Goal: Transaction & Acquisition: Purchase product/service

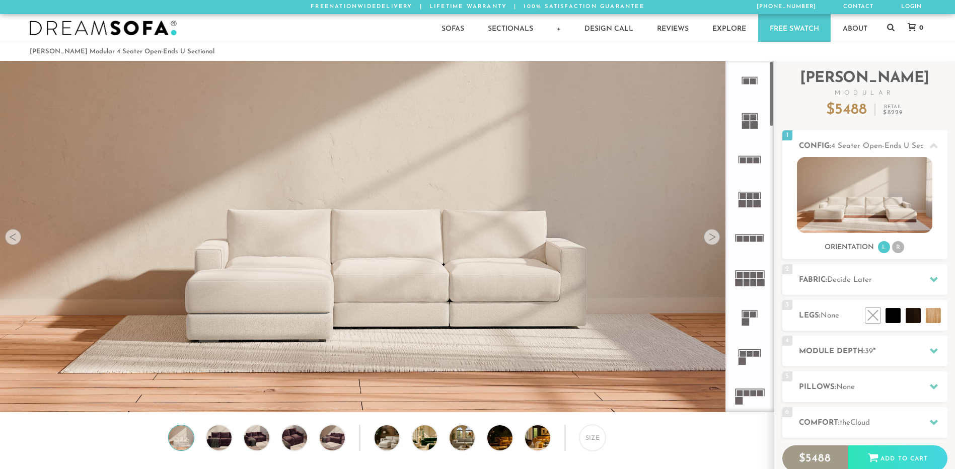
click at [750, 124] on icon at bounding box center [749, 119] width 39 height 39
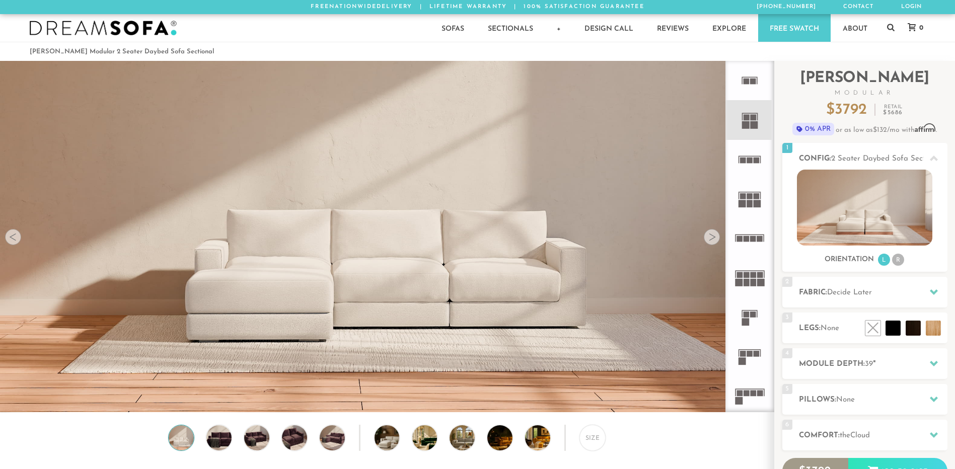
click at [756, 265] on icon at bounding box center [749, 277] width 39 height 39
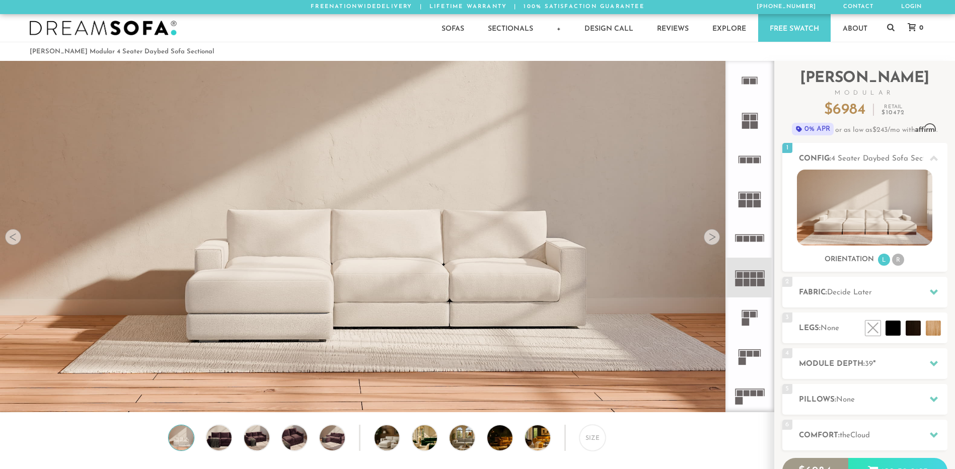
click at [747, 332] on icon at bounding box center [749, 317] width 39 height 39
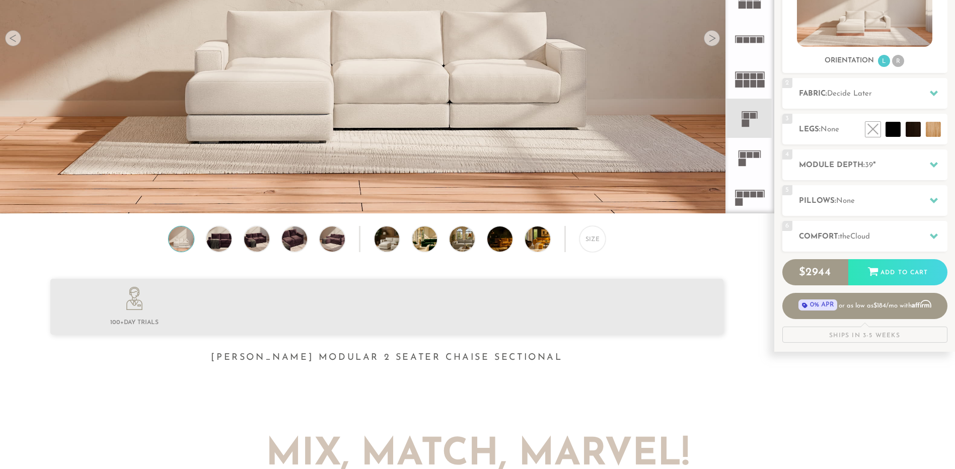
scroll to position [203, 0]
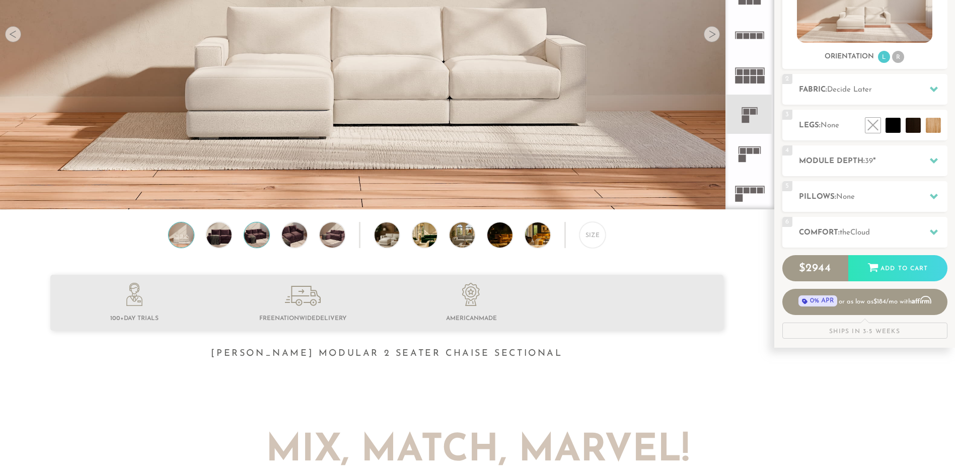
click at [248, 234] on img at bounding box center [257, 234] width 30 height 25
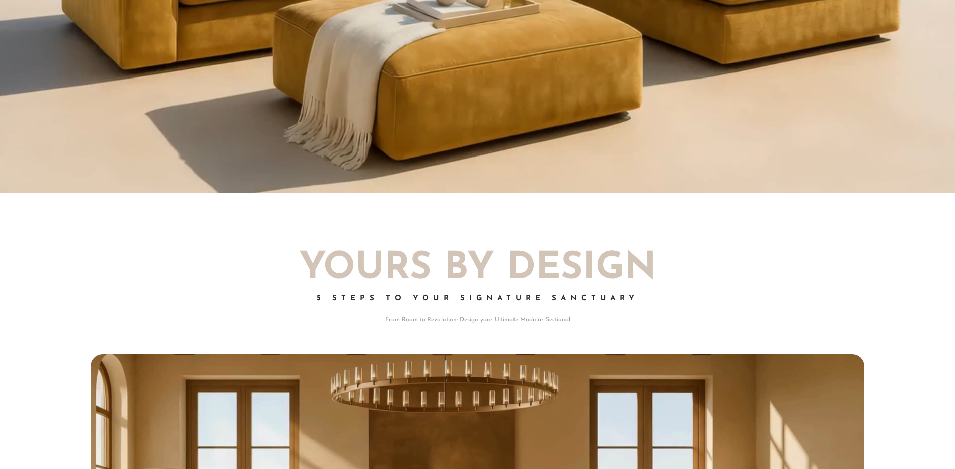
scroll to position [0, 0]
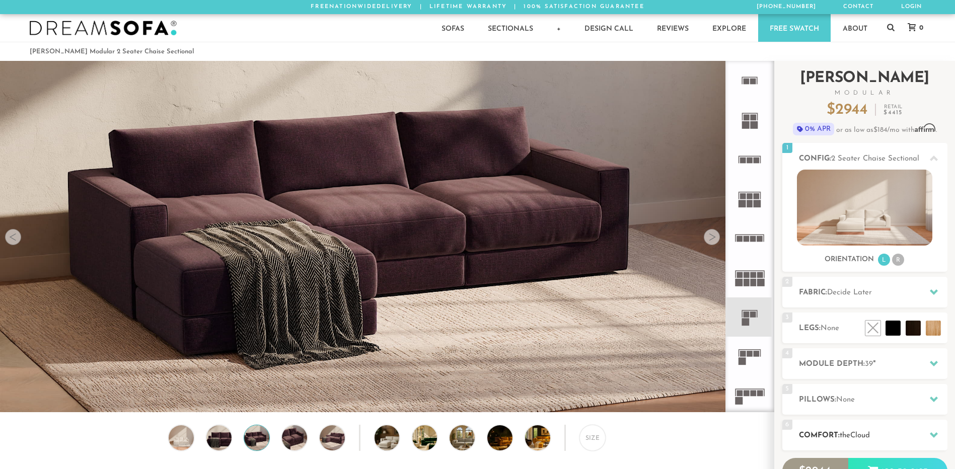
click at [870, 432] on span "Cloud" at bounding box center [860, 436] width 20 height 8
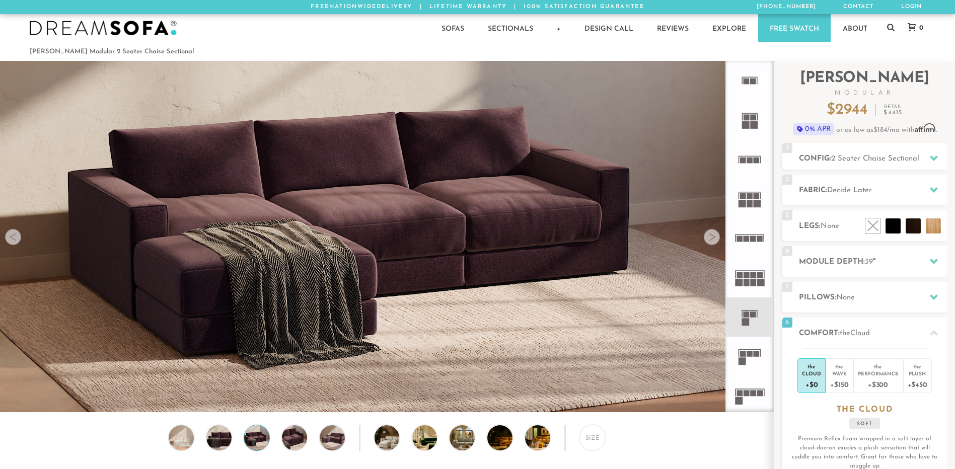
click at [754, 437] on div "Size" at bounding box center [387, 440] width 774 height 31
click at [841, 329] on h2 "Comfort: the Cloud" at bounding box center [873, 334] width 148 height 12
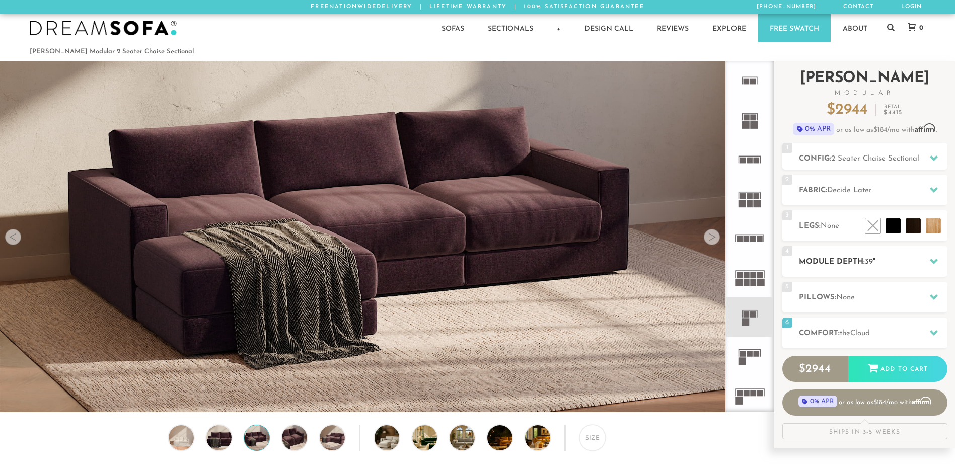
click at [861, 276] on div "4 Module Depth: 39 "" at bounding box center [864, 261] width 165 height 31
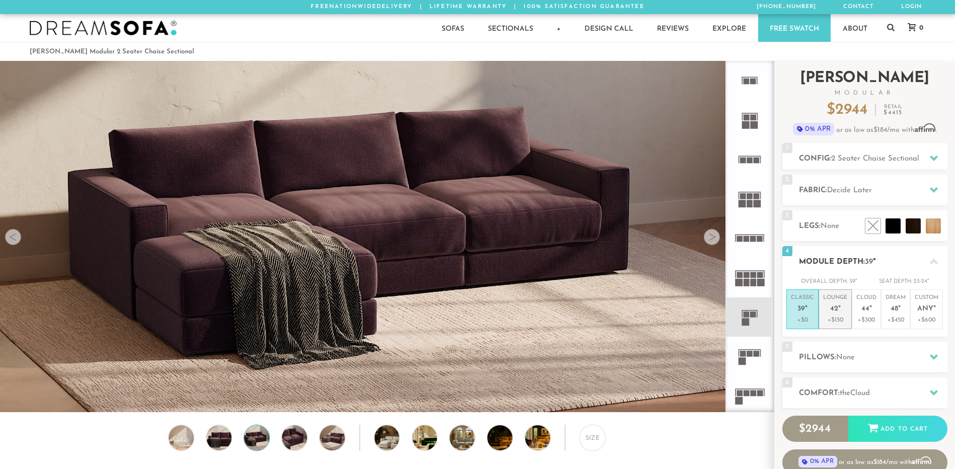
click at [845, 308] on p "Lounge 42 "" at bounding box center [835, 305] width 24 height 22
click at [810, 321] on p "+$0" at bounding box center [802, 320] width 23 height 9
click at [840, 258] on h2 "Module Depth: 39 "" at bounding box center [873, 262] width 148 height 12
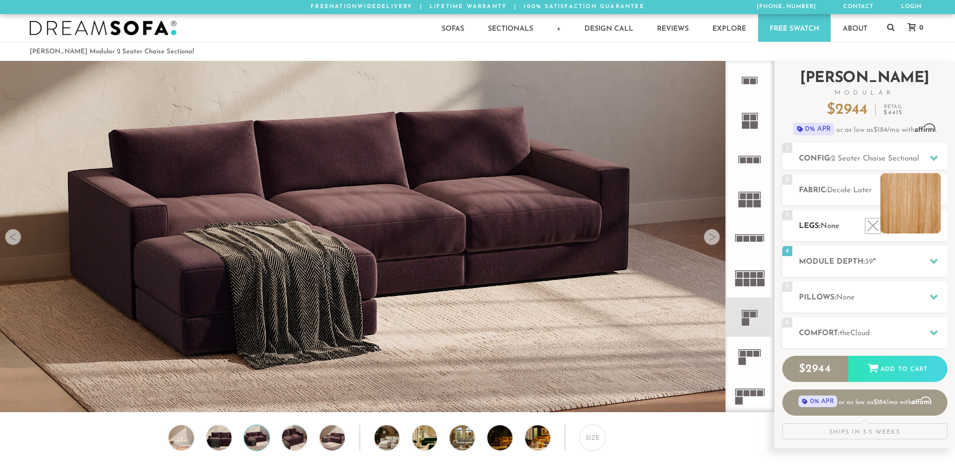
click at [924, 227] on li at bounding box center [910, 203] width 60 height 60
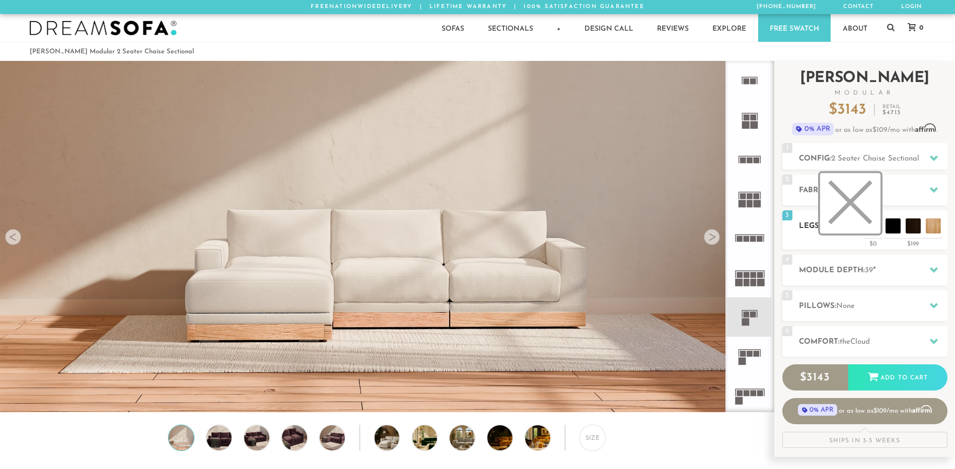
click at [878, 232] on li at bounding box center [850, 203] width 60 height 60
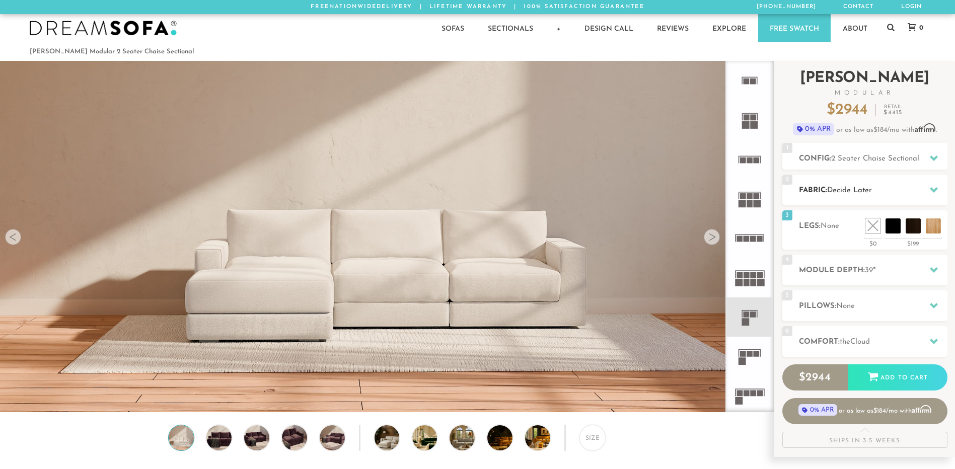
click at [903, 190] on h2 "Fabric: Decide Later" at bounding box center [873, 191] width 148 height 12
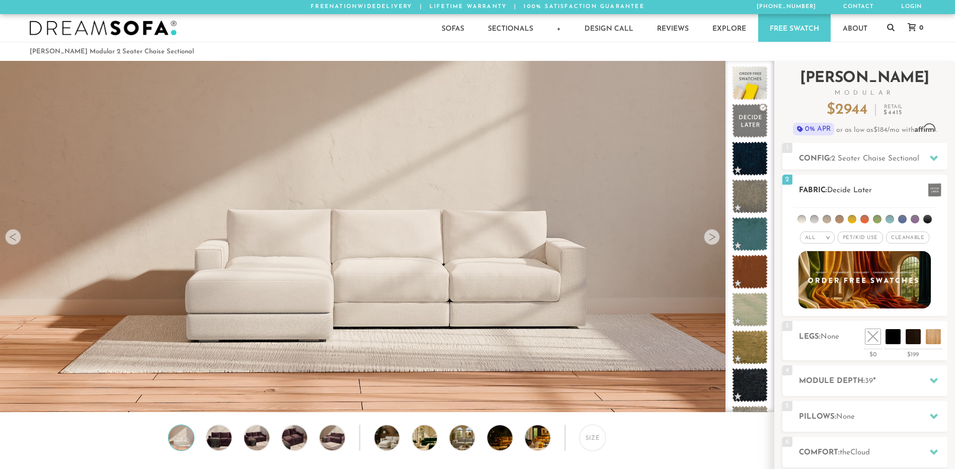
click at [904, 235] on span "Cleanable x" at bounding box center [907, 238] width 43 height 12
click at [870, 242] on span "Pet/Kid Use x" at bounding box center [856, 238] width 45 height 12
click at [929, 220] on li at bounding box center [927, 219] width 9 height 9
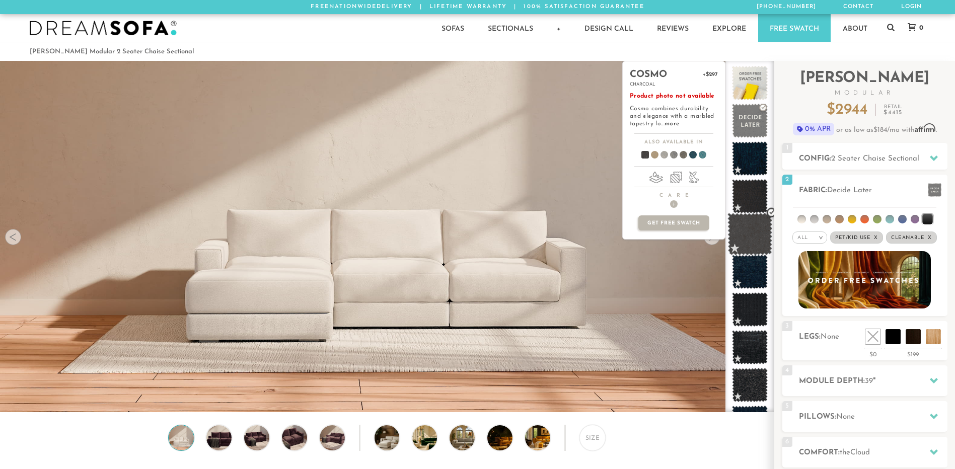
click at [757, 242] on span at bounding box center [749, 234] width 45 height 43
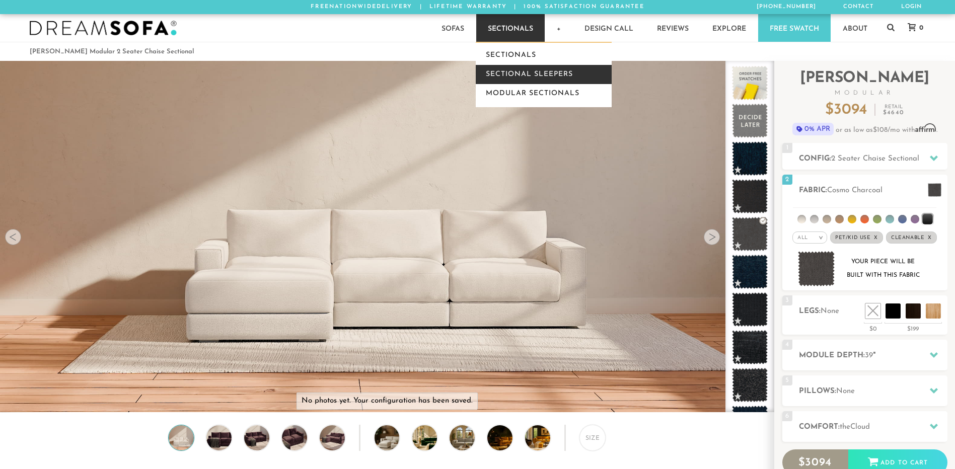
click at [521, 71] on link "Sectional Sleepers" at bounding box center [544, 74] width 136 height 19
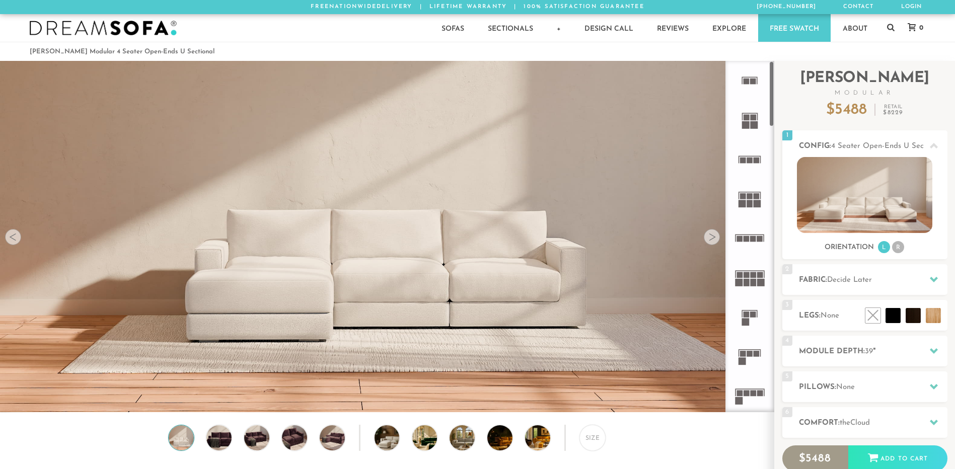
scroll to position [11774, 947]
click at [899, 248] on li "R" at bounding box center [898, 247] width 12 height 12
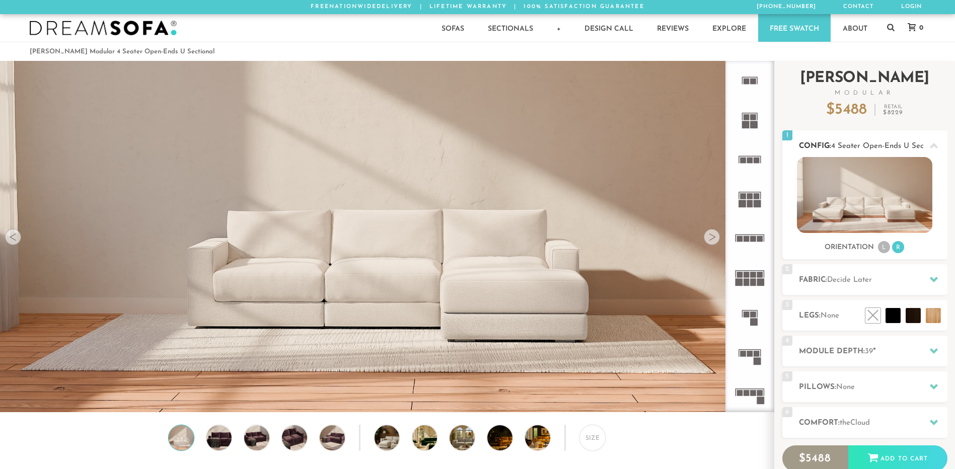
click at [894, 248] on li "R" at bounding box center [898, 247] width 12 height 12
click at [869, 150] on h2 "Config: 4 Seater Open-Ends U Sectional" at bounding box center [873, 146] width 148 height 12
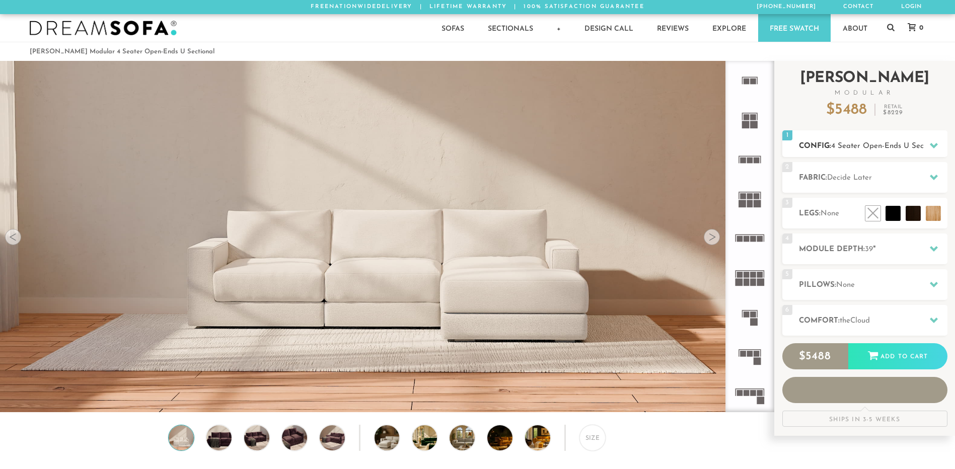
click at [869, 150] on h2 "Config: 4 Seater Open-Ends U Sectional" at bounding box center [873, 146] width 148 height 12
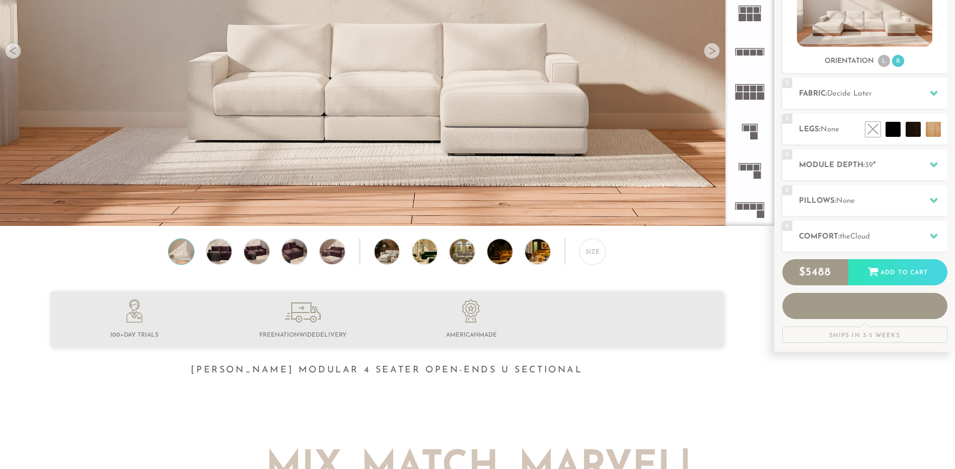
scroll to position [177, 0]
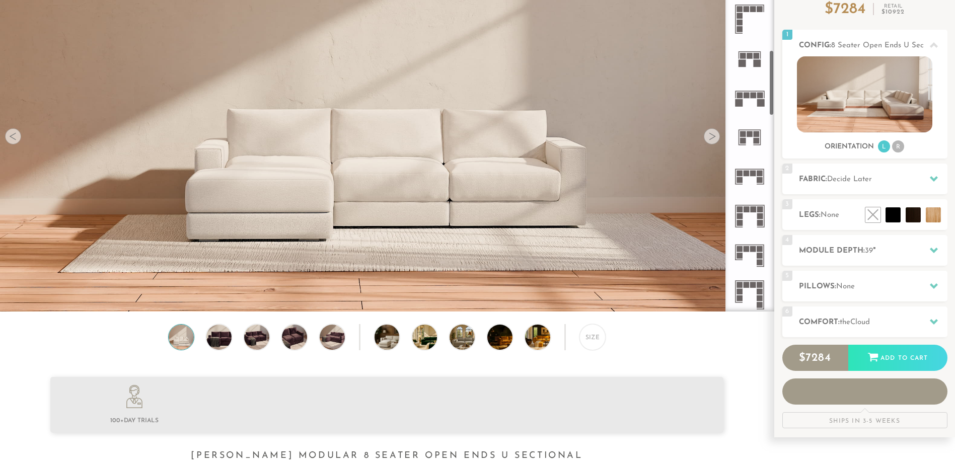
scroll to position [480, 0]
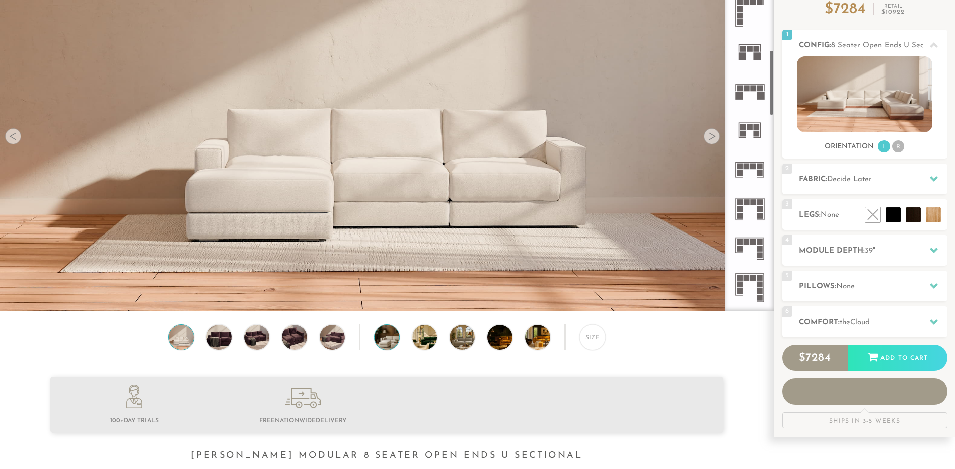
click at [389, 333] on img at bounding box center [397, 337] width 45 height 25
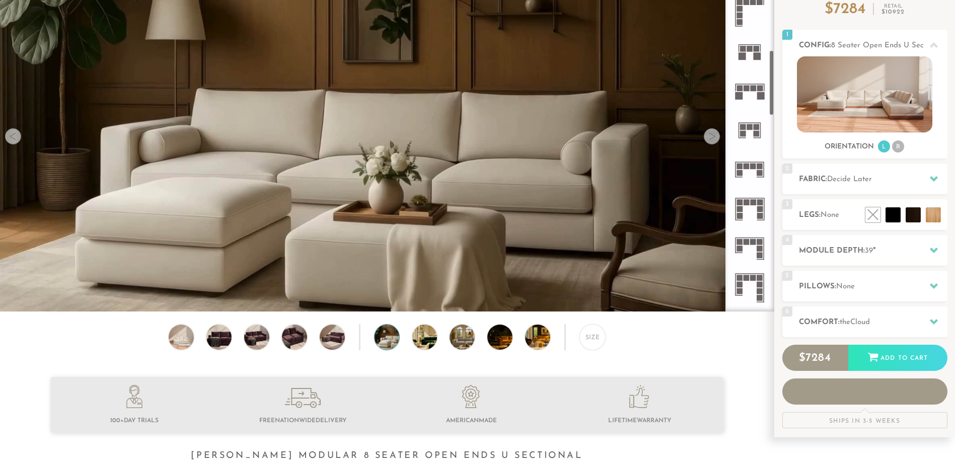
click at [746, 210] on icon at bounding box center [749, 208] width 39 height 39
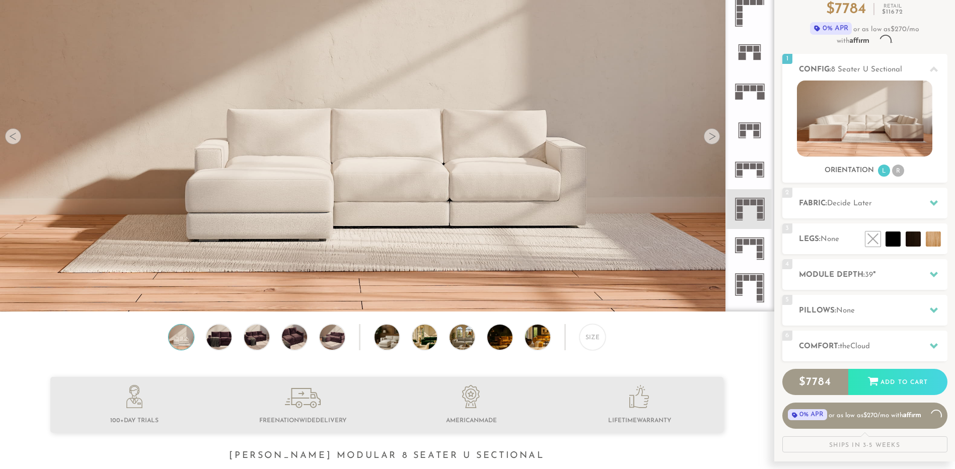
click at [749, 187] on icon at bounding box center [749, 169] width 39 height 39
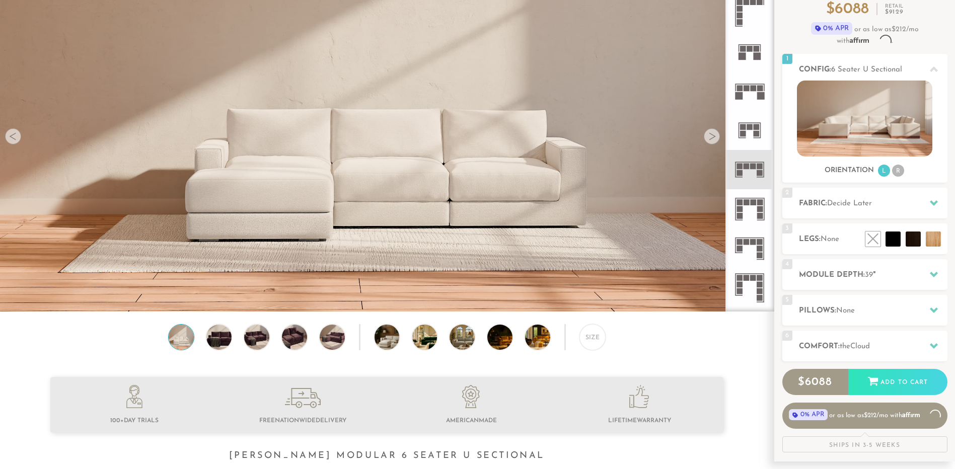
click at [740, 161] on icon at bounding box center [749, 169] width 39 height 39
click at [738, 140] on icon at bounding box center [749, 130] width 39 height 39
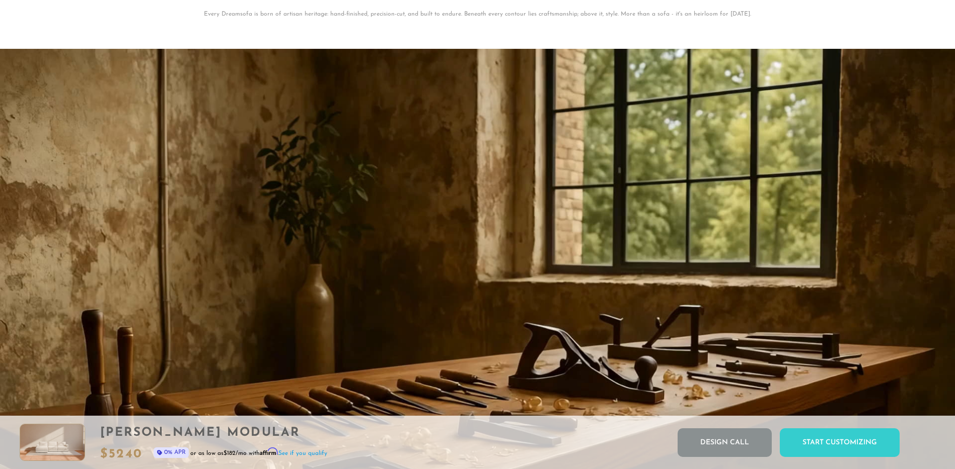
scroll to position [8866, 0]
